Goal: Information Seeking & Learning: Learn about a topic

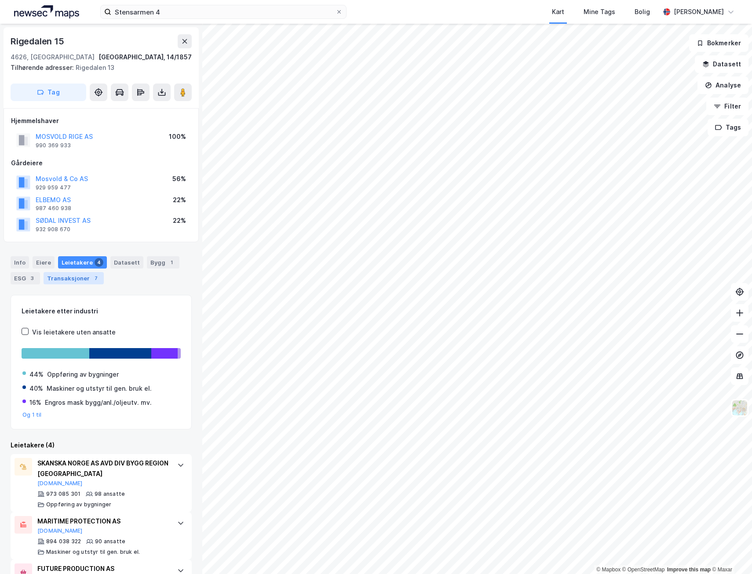
click at [74, 282] on div "Transaksjoner 7" at bounding box center [74, 278] width 60 height 12
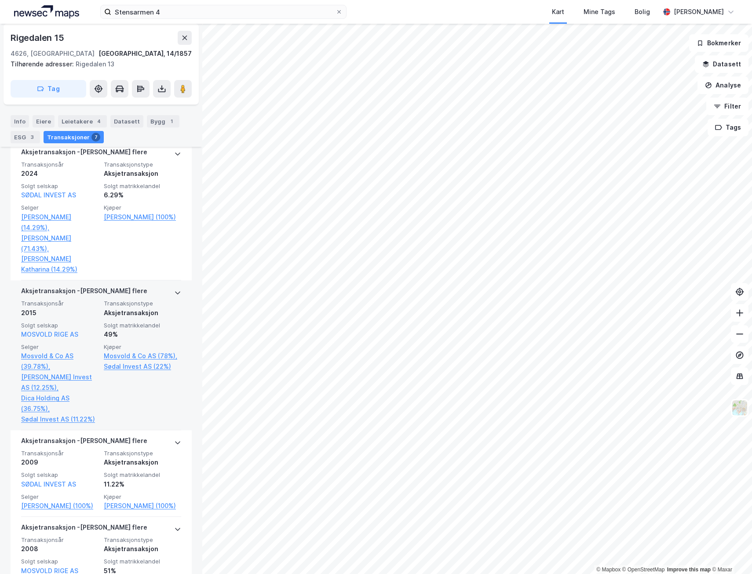
scroll to position [352, 0]
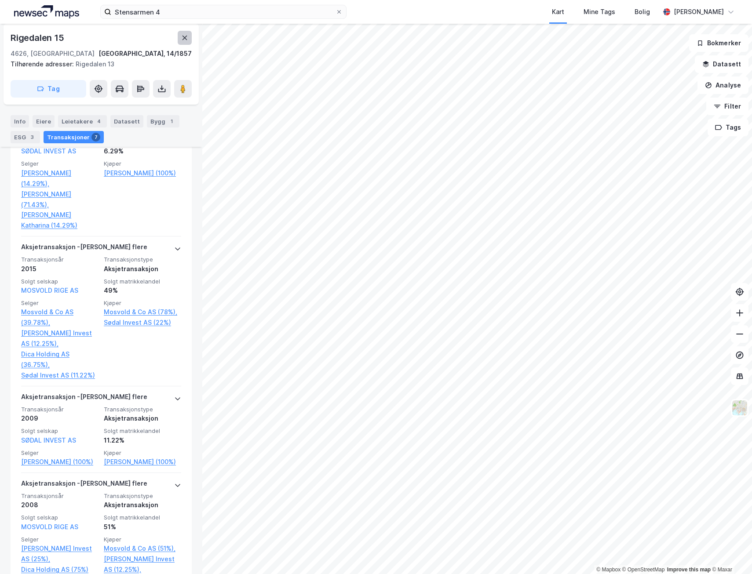
click at [188, 40] on button at bounding box center [185, 38] width 14 height 14
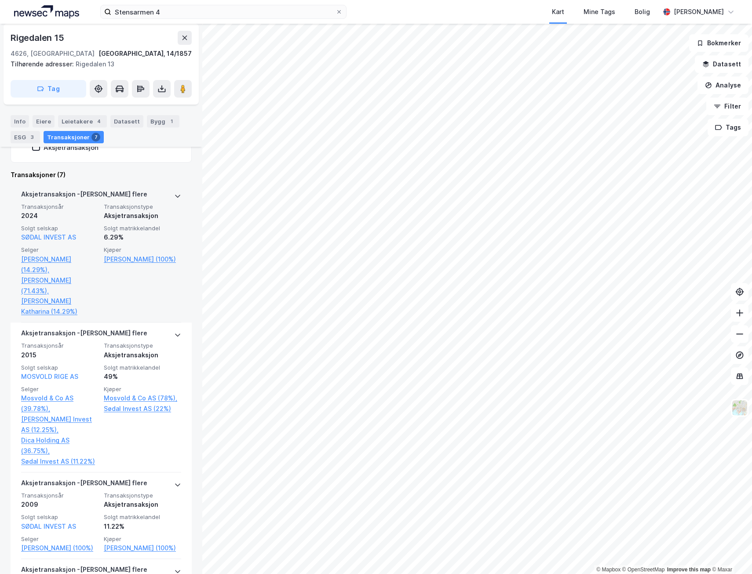
scroll to position [352, 0]
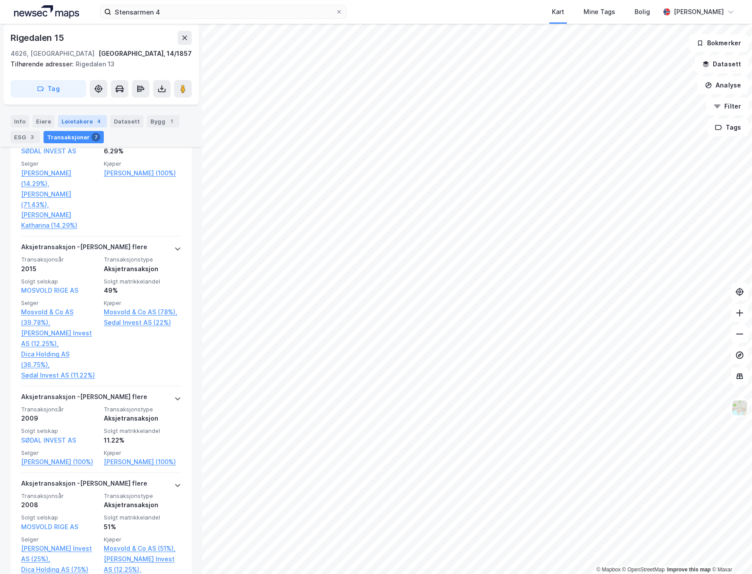
click at [95, 123] on div "4" at bounding box center [99, 121] width 9 height 9
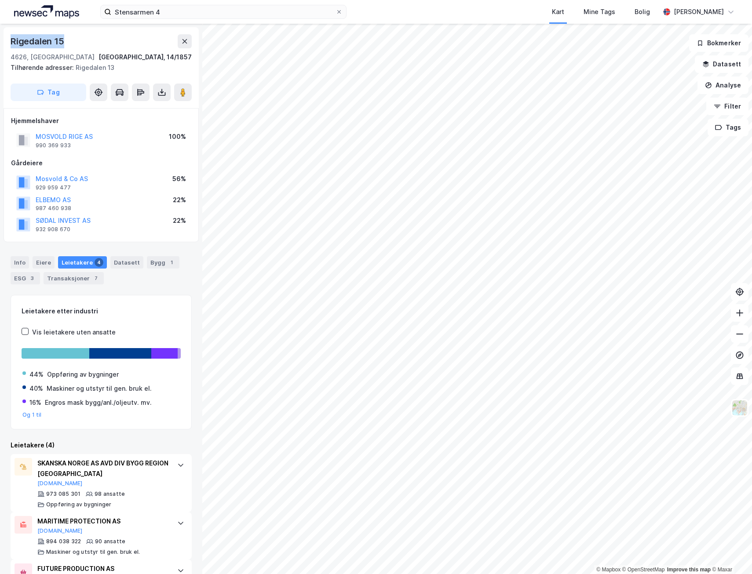
drag, startPoint x: 72, startPoint y: 40, endPoint x: 11, endPoint y: 40, distance: 60.7
click at [11, 40] on div "Rigedalen 15" at bounding box center [101, 41] width 181 height 14
copy div "Rigedalen 15"
click at [0, 0] on button "MOSVOLD RIGE AS" at bounding box center [0, 0] width 0 height 0
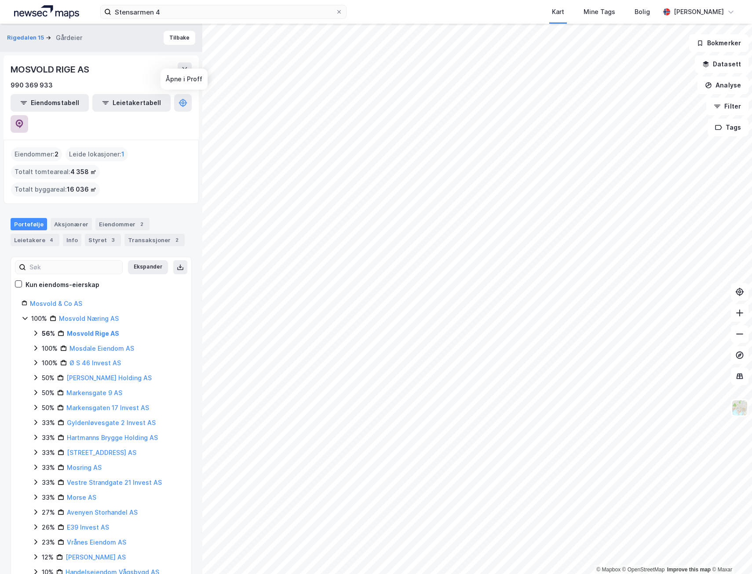
click at [24, 120] on icon at bounding box center [19, 124] width 9 height 9
click at [48, 236] on div "4" at bounding box center [51, 240] width 9 height 9
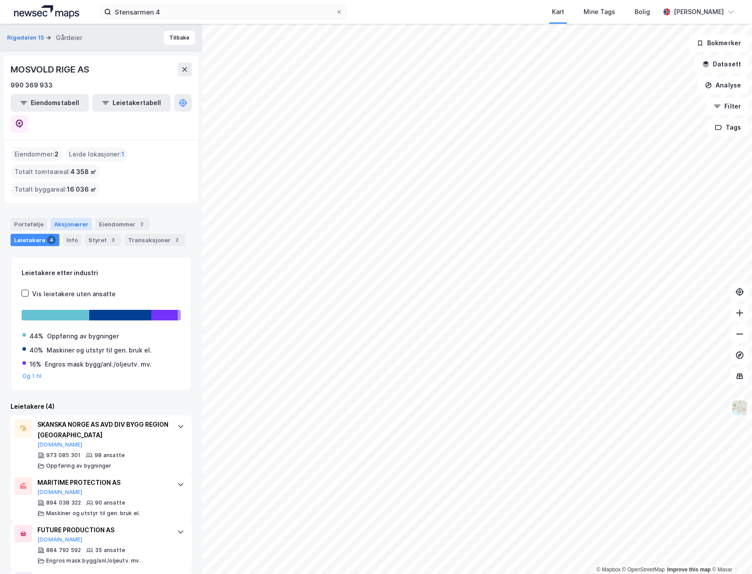
click at [62, 218] on div "Aksjonærer" at bounding box center [71, 224] width 41 height 12
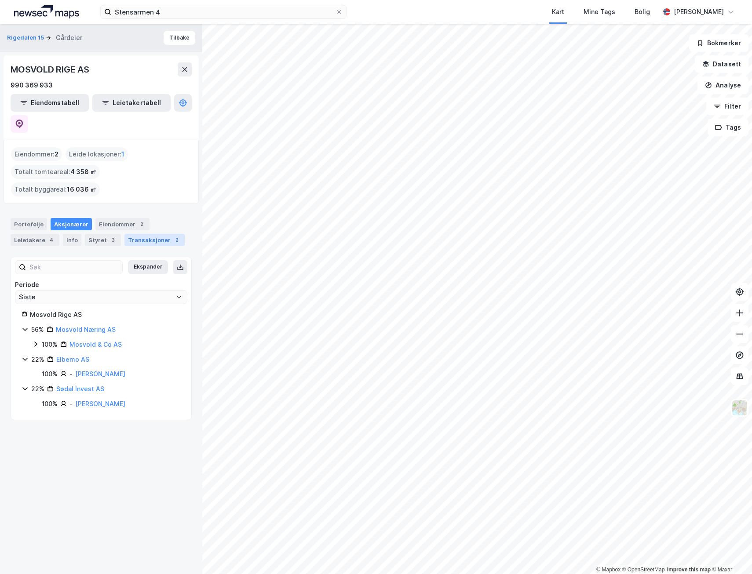
click at [135, 234] on div "Transaksjoner 2" at bounding box center [154, 240] width 60 height 12
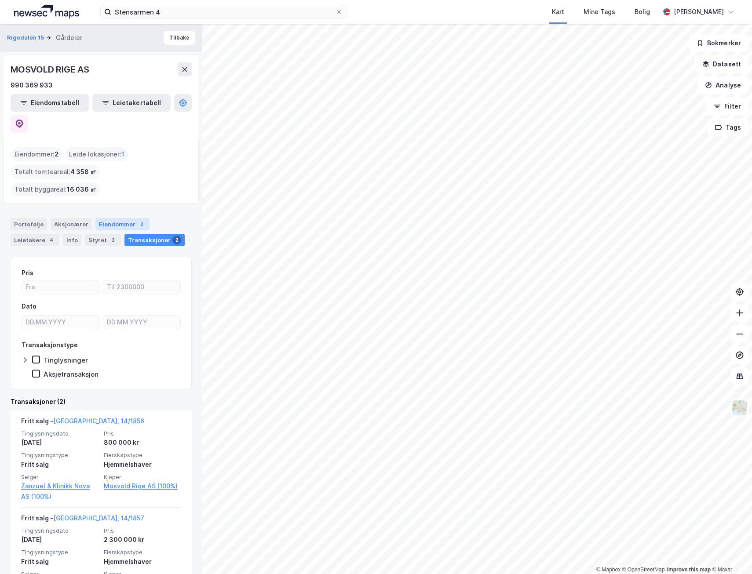
click at [113, 218] on div "Eiendommer 2" at bounding box center [122, 224] width 54 height 12
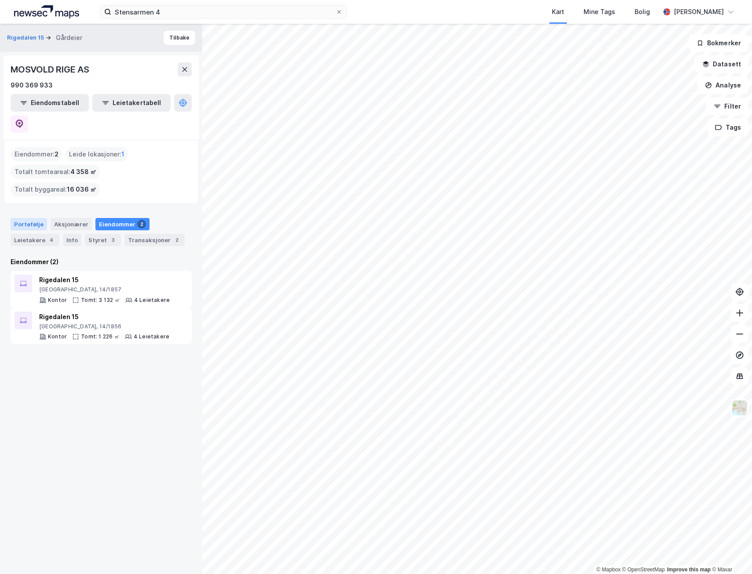
click at [37, 218] on div "Portefølje" at bounding box center [29, 224] width 36 height 12
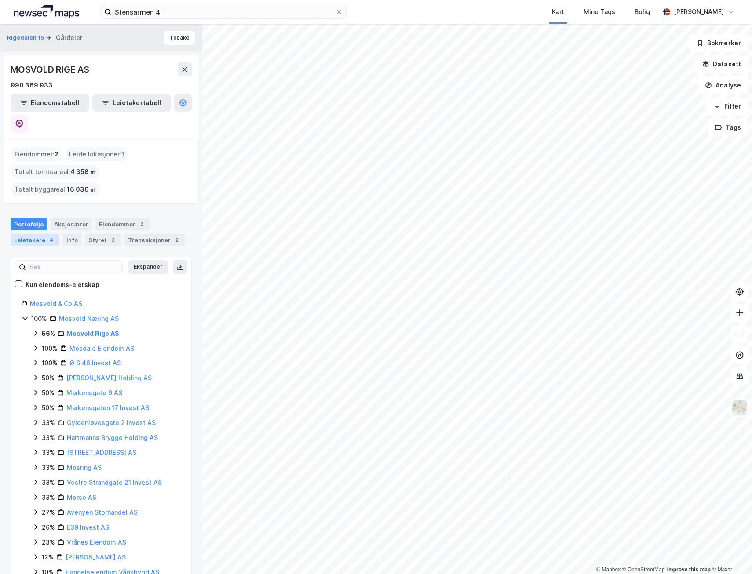
click at [41, 234] on div "Leietakere 4" at bounding box center [35, 240] width 49 height 12
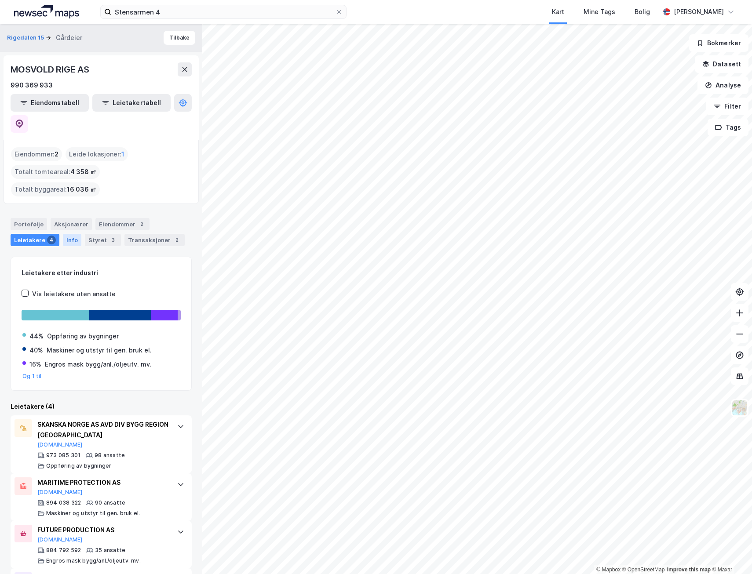
click at [72, 234] on div "Info" at bounding box center [72, 240] width 18 height 12
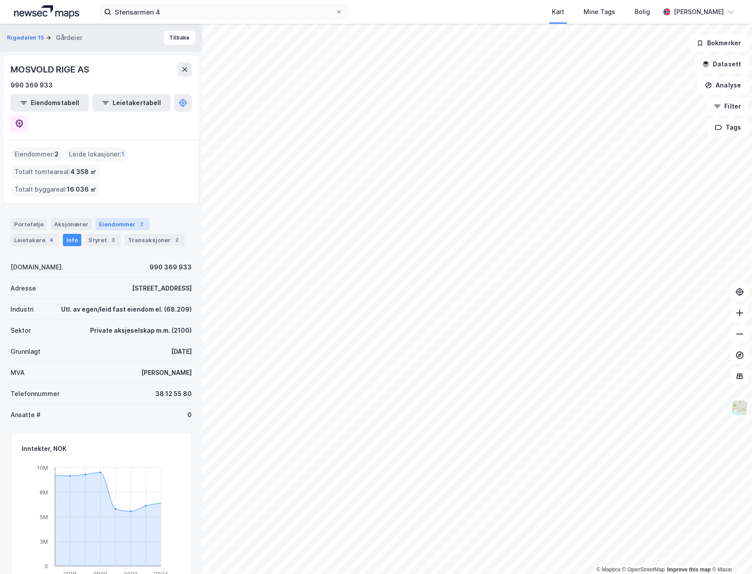
click at [128, 218] on div "Eiendommer 2" at bounding box center [122, 224] width 54 height 12
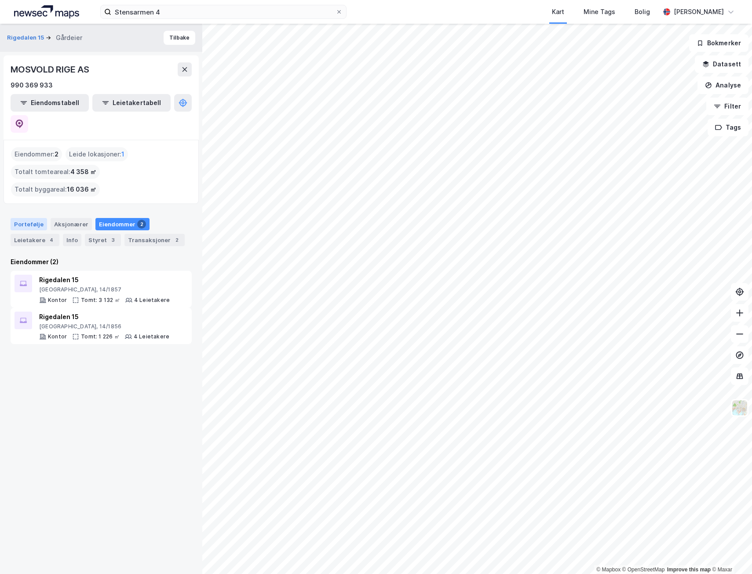
click at [28, 218] on div "Portefølje" at bounding box center [29, 224] width 36 height 12
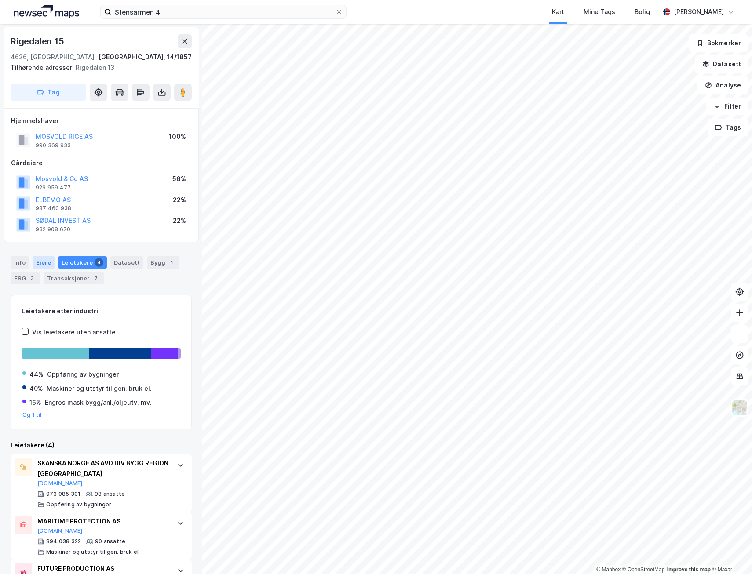
click at [34, 262] on div "Eiere" at bounding box center [44, 262] width 22 height 12
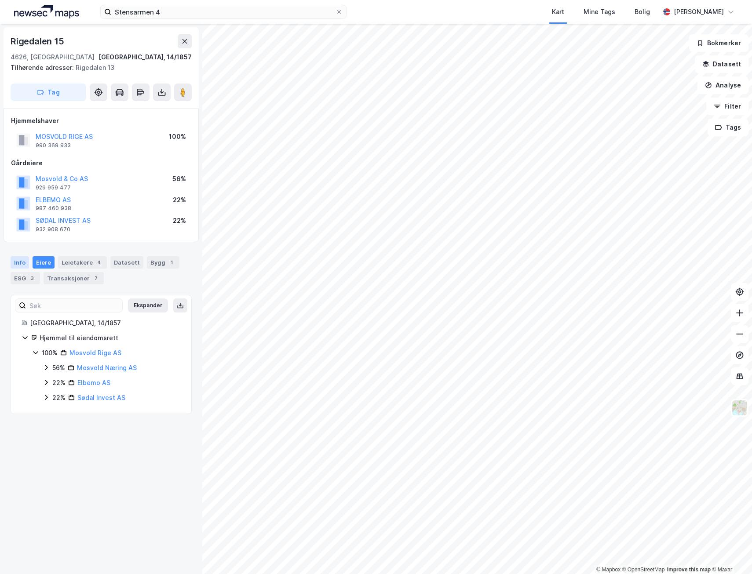
click at [18, 267] on div "Info" at bounding box center [20, 262] width 18 height 12
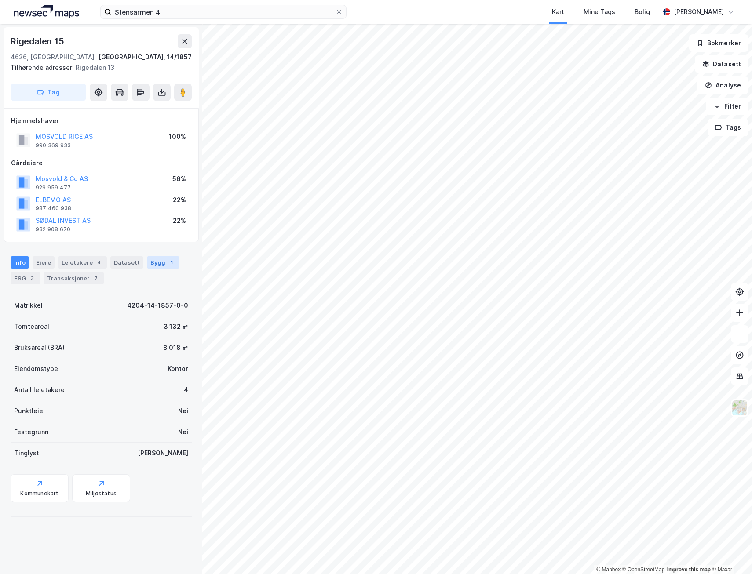
click at [158, 263] on div "Bygg 1" at bounding box center [163, 262] width 33 height 12
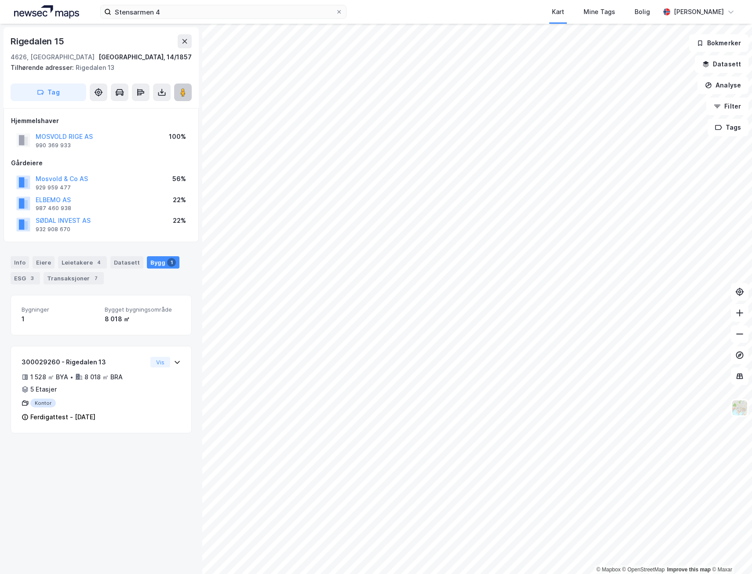
click at [183, 90] on image at bounding box center [182, 92] width 5 height 9
click at [80, 70] on div "Tilhørende adresser: Rigedalen 13" at bounding box center [98, 67] width 174 height 11
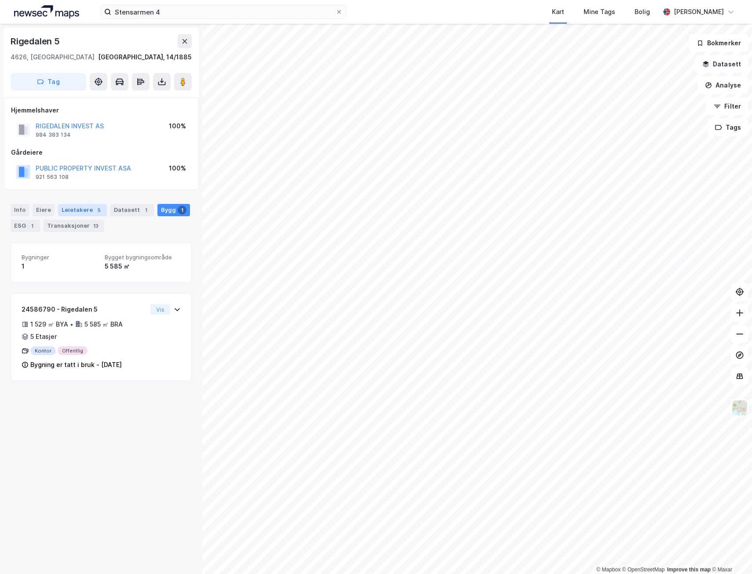
click at [78, 209] on div "Leietakere 5" at bounding box center [82, 210] width 49 height 12
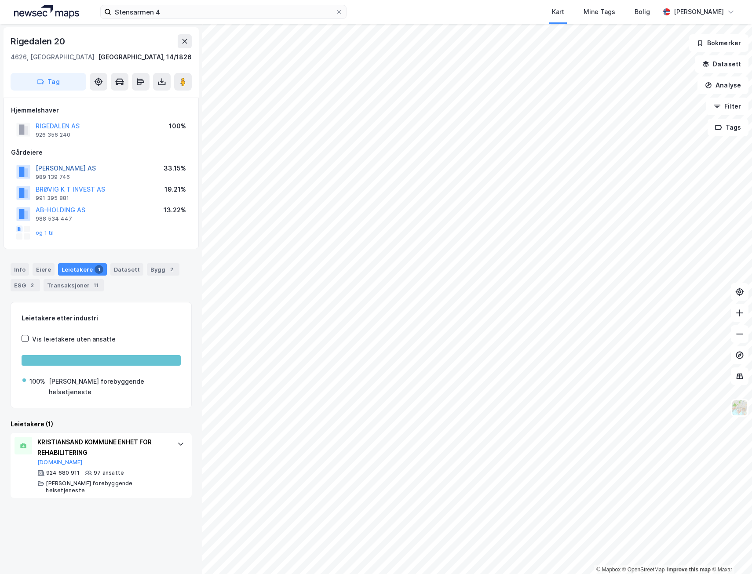
click at [0, 0] on button "[PERSON_NAME] AS" at bounding box center [0, 0] width 0 height 0
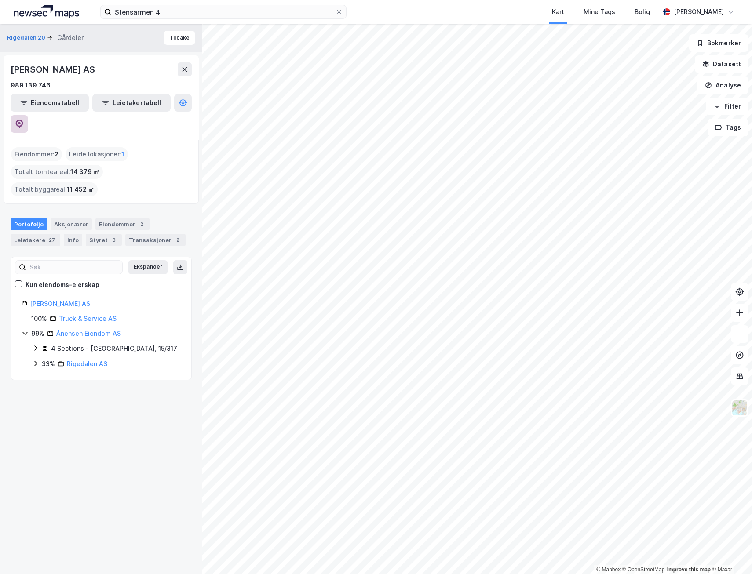
click at [28, 115] on button at bounding box center [20, 124] width 18 height 18
click at [164, 36] on button "Tilbake" at bounding box center [180, 38] width 32 height 14
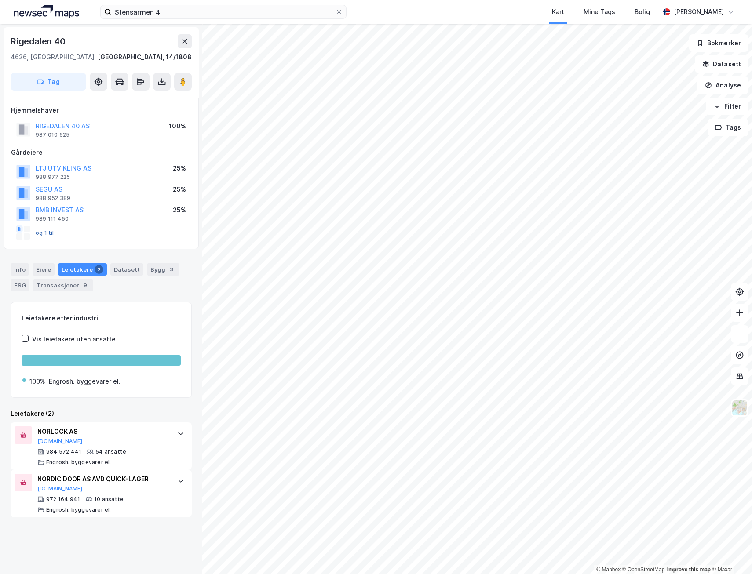
click at [0, 0] on button "og 1 til" at bounding box center [0, 0] width 0 height 0
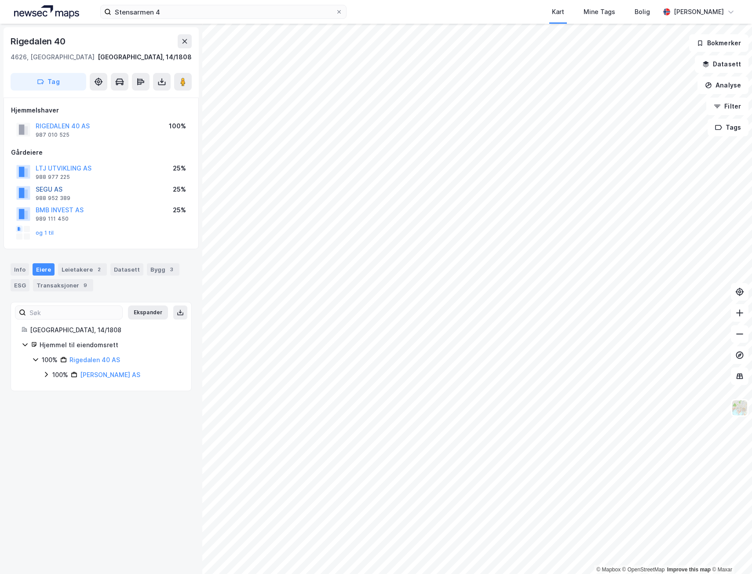
click at [0, 0] on button "SEGU AS" at bounding box center [0, 0] width 0 height 0
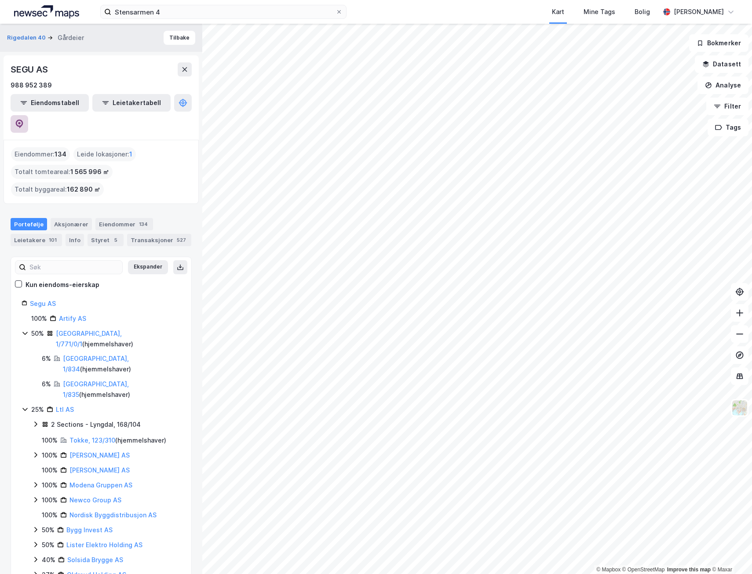
click at [23, 120] on icon at bounding box center [19, 124] width 7 height 9
